Goal: Task Accomplishment & Management: Manage account settings

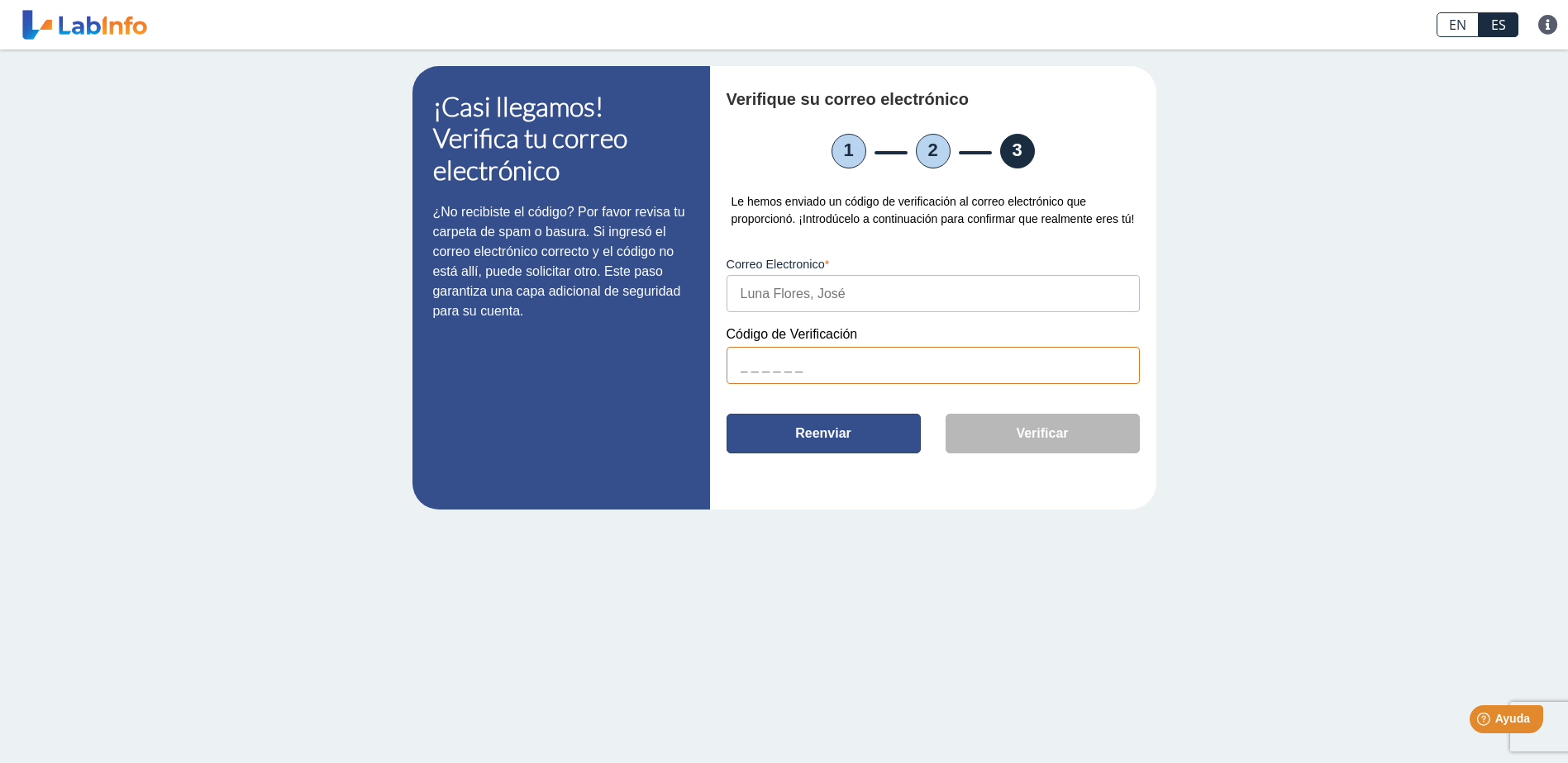
click at [802, 423] on button "Reenviar" at bounding box center [823, 433] width 195 height 40
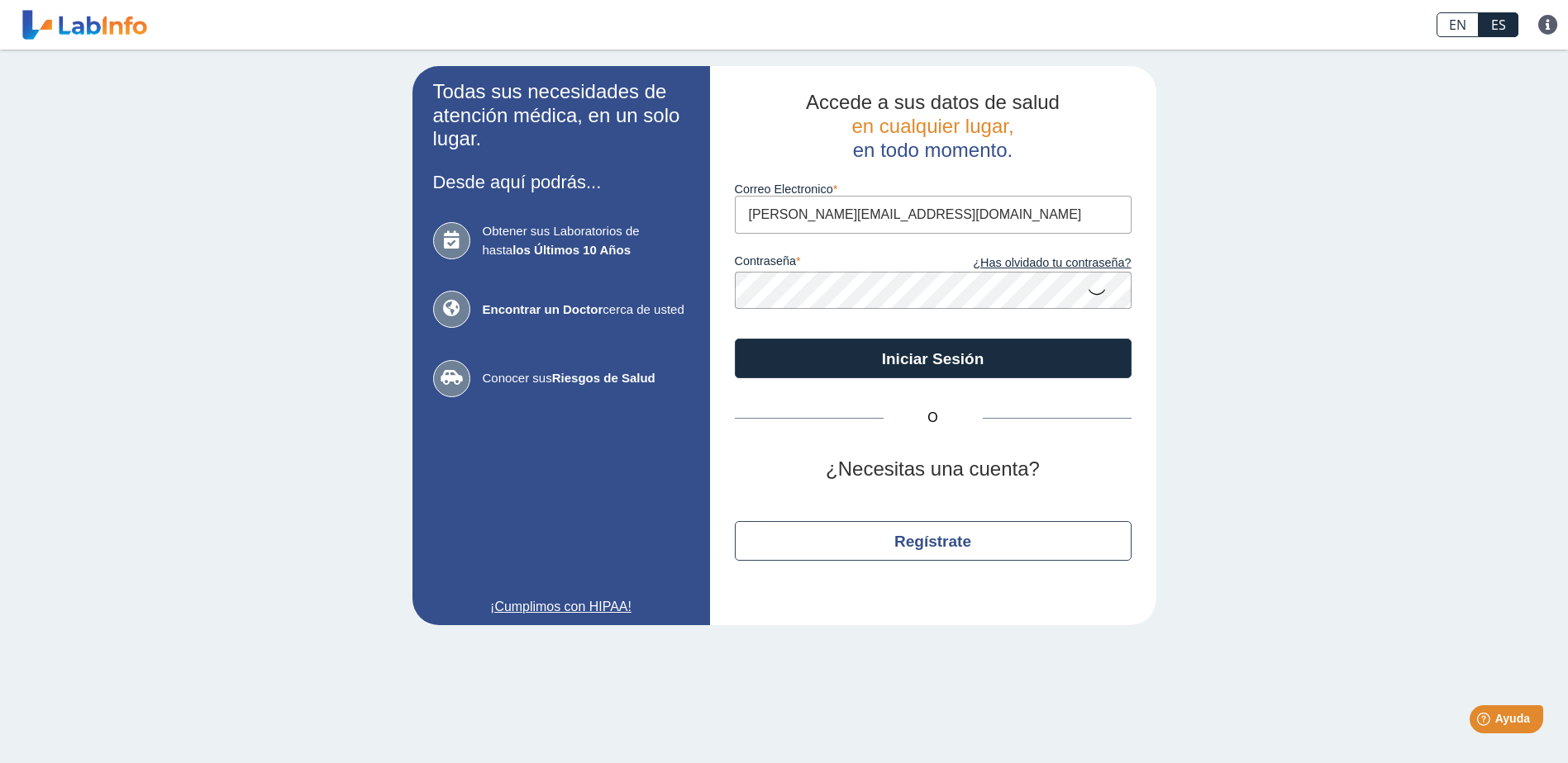
type input "[PERSON_NAME][EMAIL_ADDRESS][DOMAIN_NAME]"
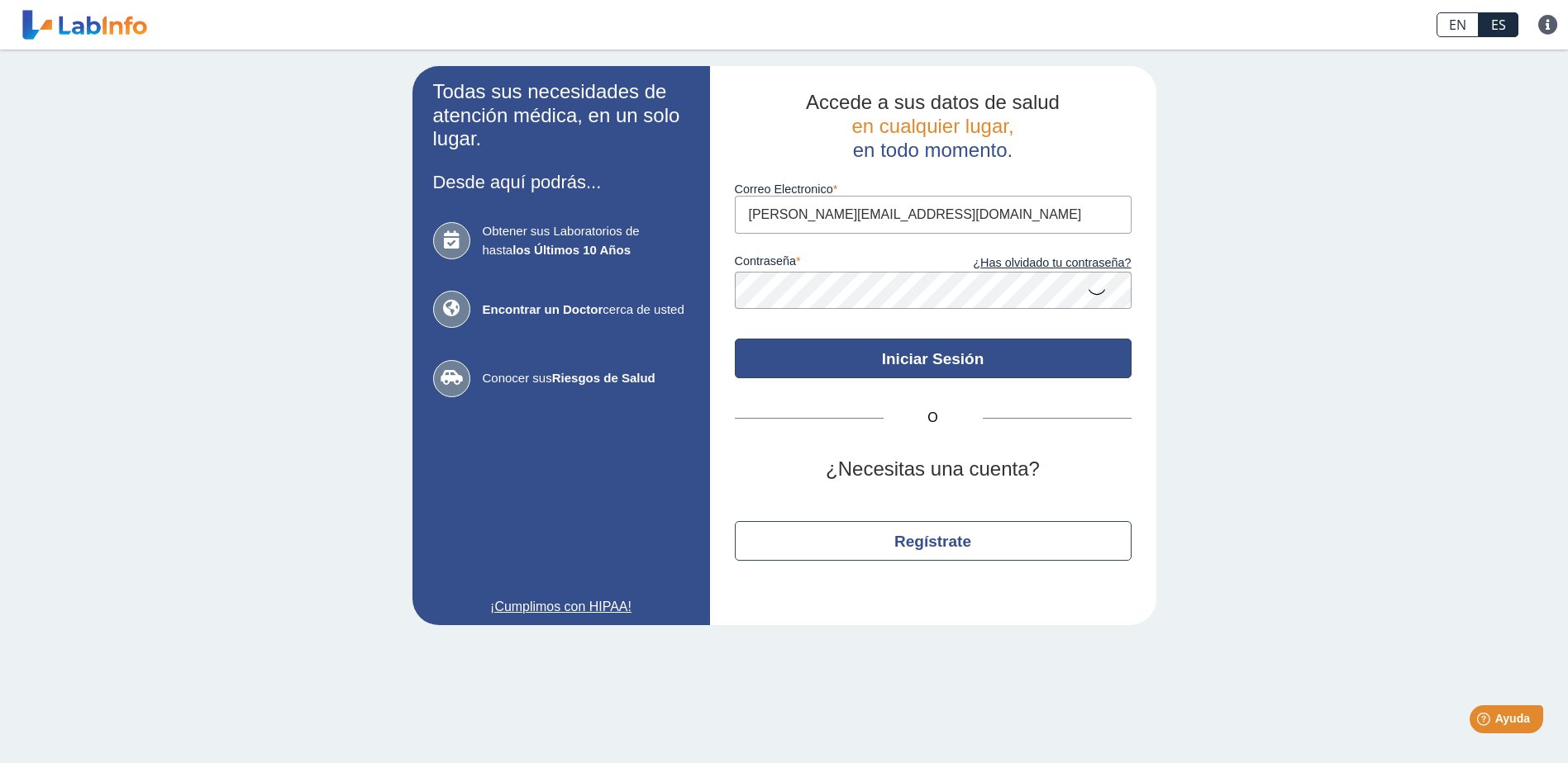
click at [933, 356] on button "Iniciar Sesión" at bounding box center [932, 358] width 397 height 40
